Goal: Find specific page/section: Find specific page/section

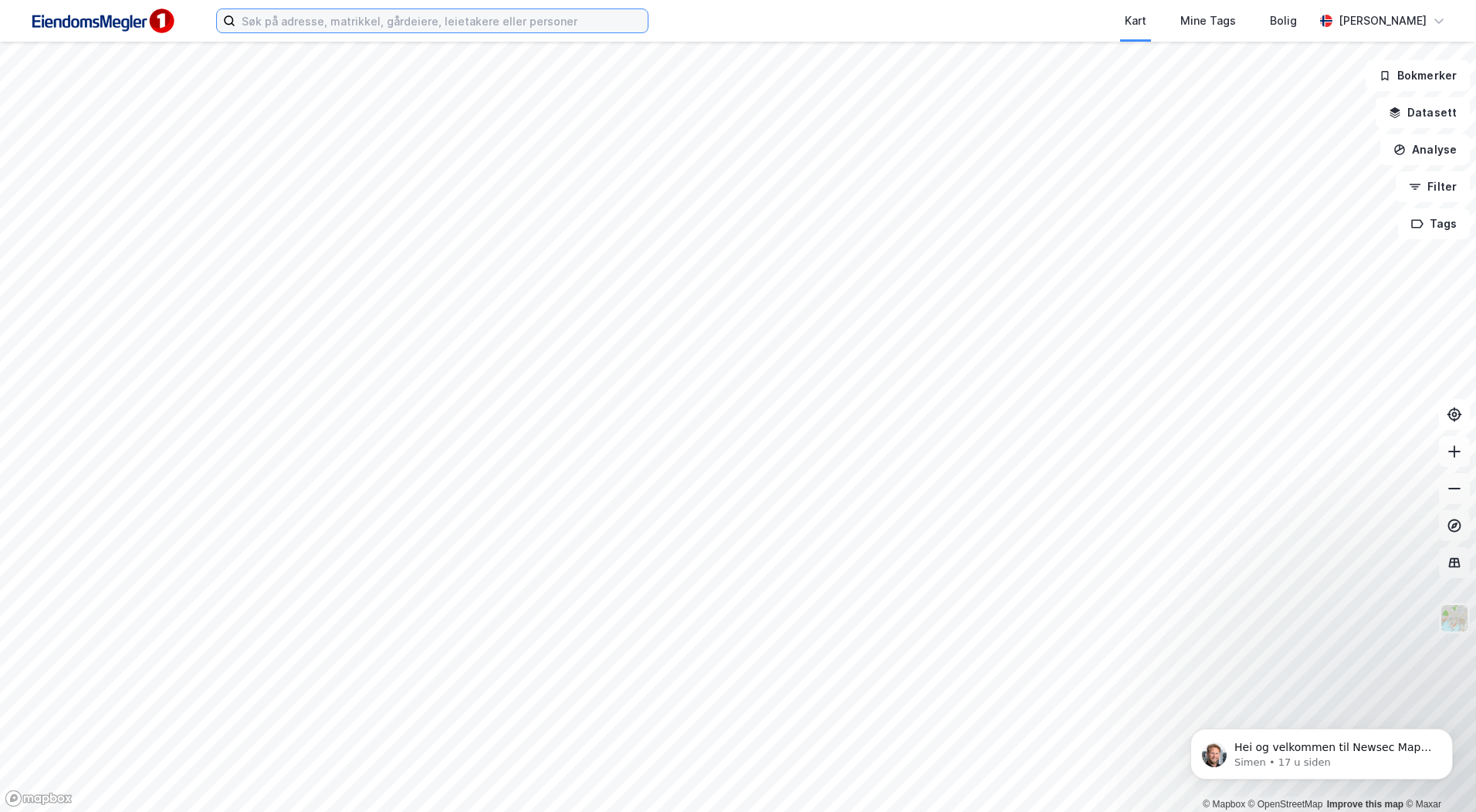
click at [387, 25] on input at bounding box center [442, 21] width 412 height 23
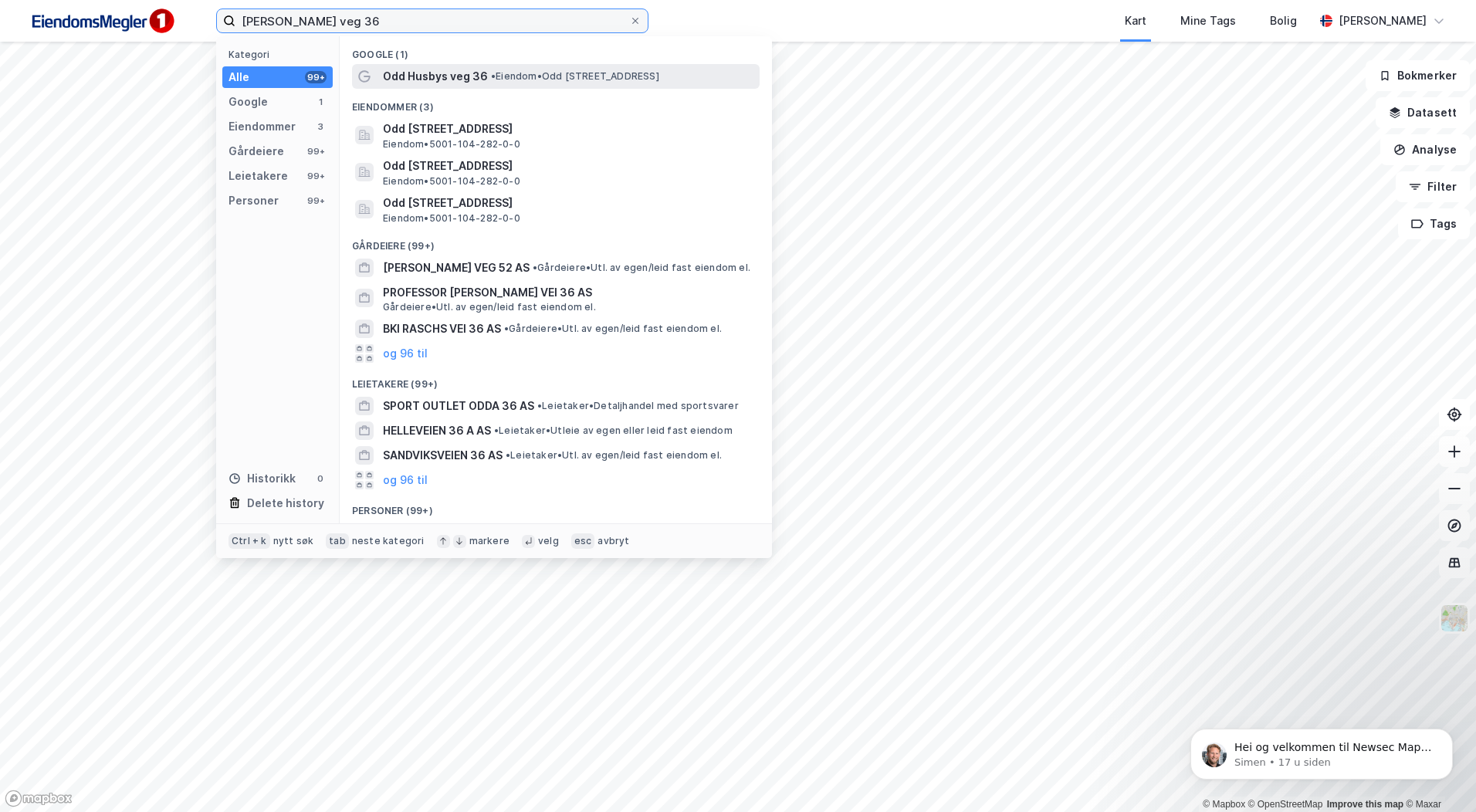
type input "[PERSON_NAME] veg 36"
click at [443, 70] on span "Odd Husbys veg 36" at bounding box center [436, 76] width 105 height 18
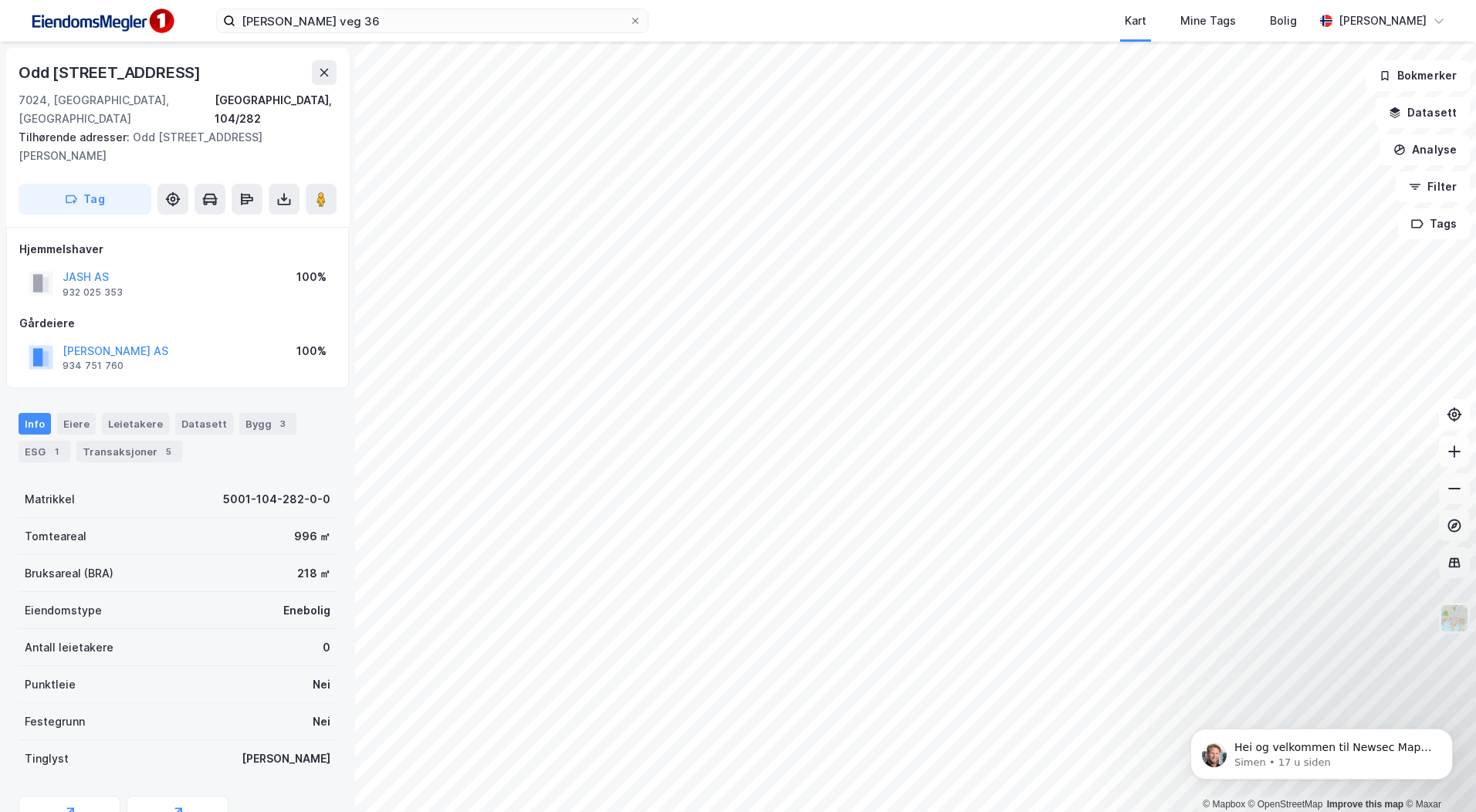
drag, startPoint x: 328, startPoint y: 178, endPoint x: 337, endPoint y: 174, distance: 9.8
click at [337, 174] on div "Odd [STREET_ADDRESS] adresser: Odd [STREET_ADDRESS], Odd [STREET_ADDRESS] Tag" at bounding box center [177, 137] width 343 height 179
click at [314, 192] on button at bounding box center [321, 199] width 31 height 31
